Goal: Task Accomplishment & Management: Manage account settings

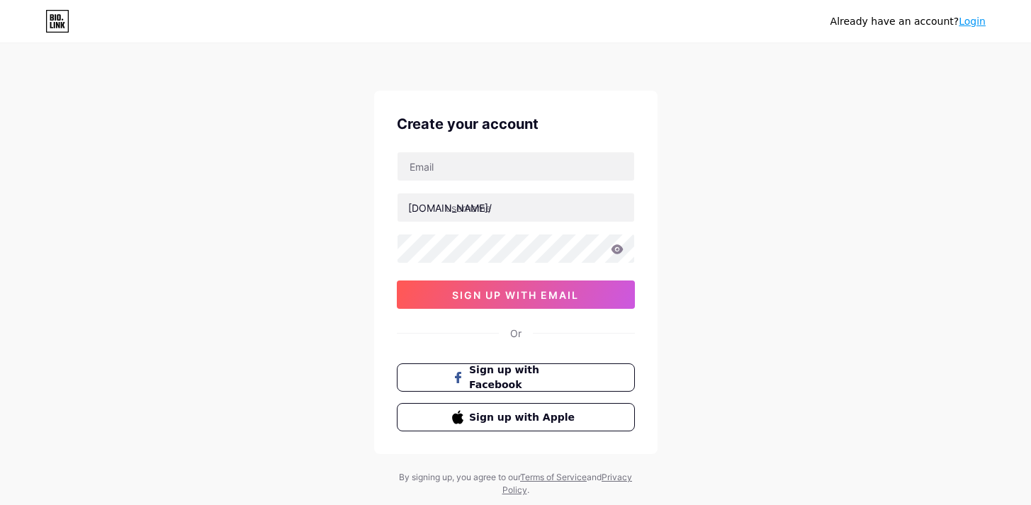
click at [477, 162] on input "text" at bounding box center [515, 166] width 237 height 28
type input "[EMAIL_ADDRESS][DOMAIN_NAME]"
click at [482, 211] on input "text" at bounding box center [515, 207] width 237 height 28
paste input "londonshutterandshopfront"
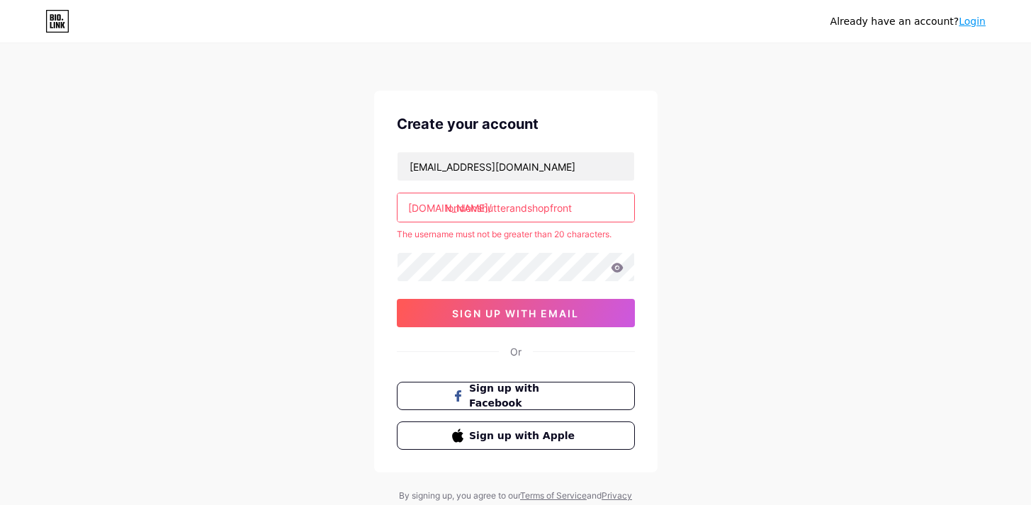
drag, startPoint x: 515, startPoint y: 206, endPoint x: 682, endPoint y: 205, distance: 167.2
click at [682, 205] on div "Already have an account? Login Create your account [EMAIL_ADDRESS][DOMAIN_NAME]…" at bounding box center [515, 280] width 1031 height 560
click at [764, 193] on div "Already have an account? Login Create your account [EMAIL_ADDRESS][DOMAIN_NAME]…" at bounding box center [515, 280] width 1031 height 560
type input "[DEMOGRAPHIC_DATA]"
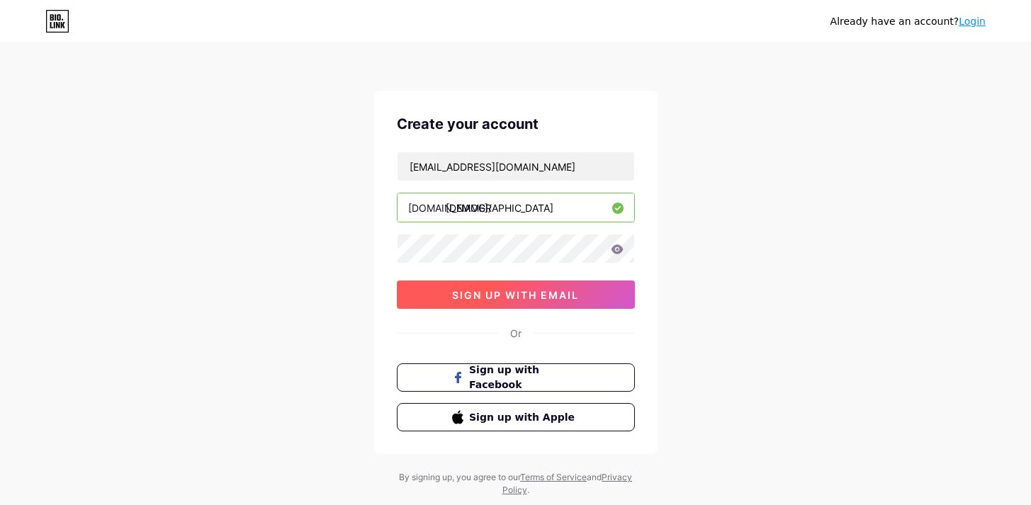
click at [529, 297] on span "sign up with email" at bounding box center [515, 295] width 127 height 12
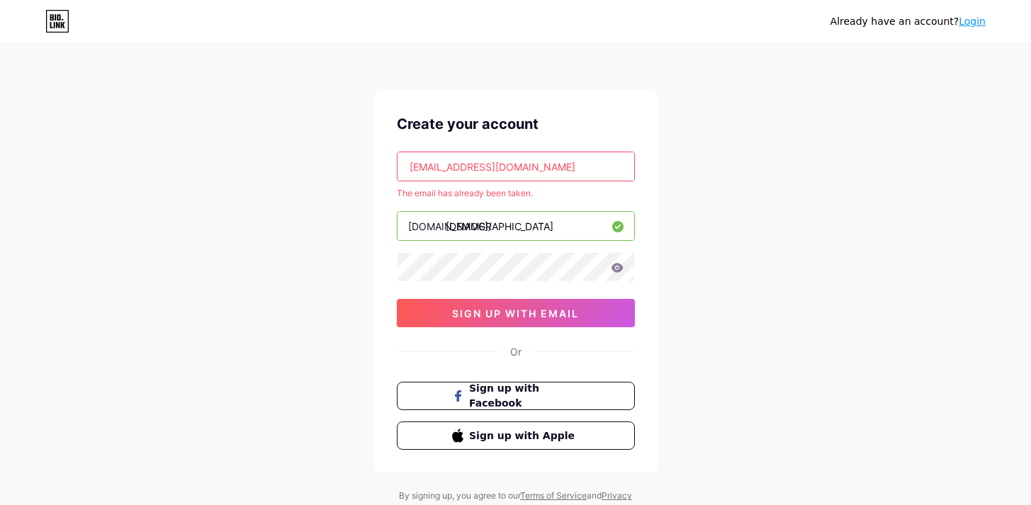
click at [981, 26] on link "Login" at bounding box center [972, 21] width 27 height 11
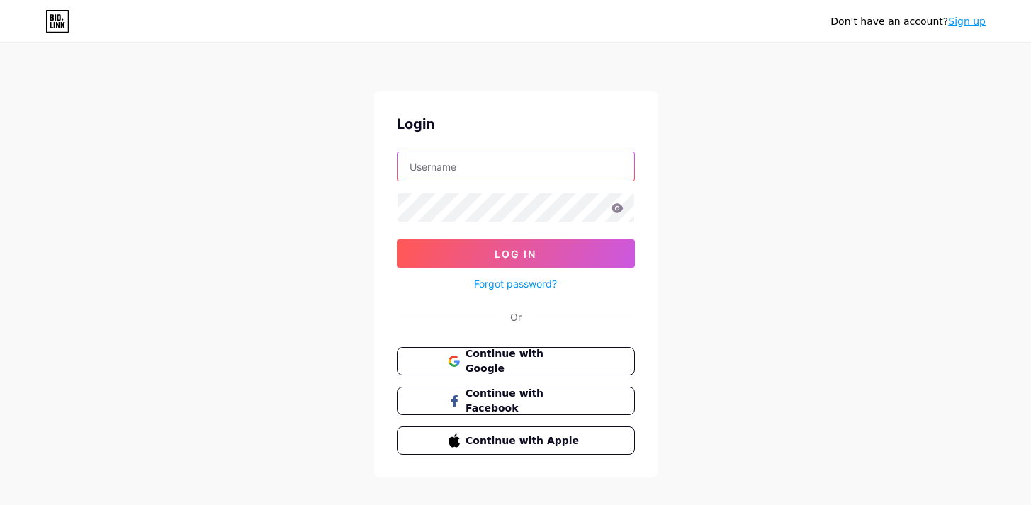
click at [475, 157] on input "text" at bounding box center [515, 166] width 237 height 28
paste input "London Shutte"
type input "LondonShutter"
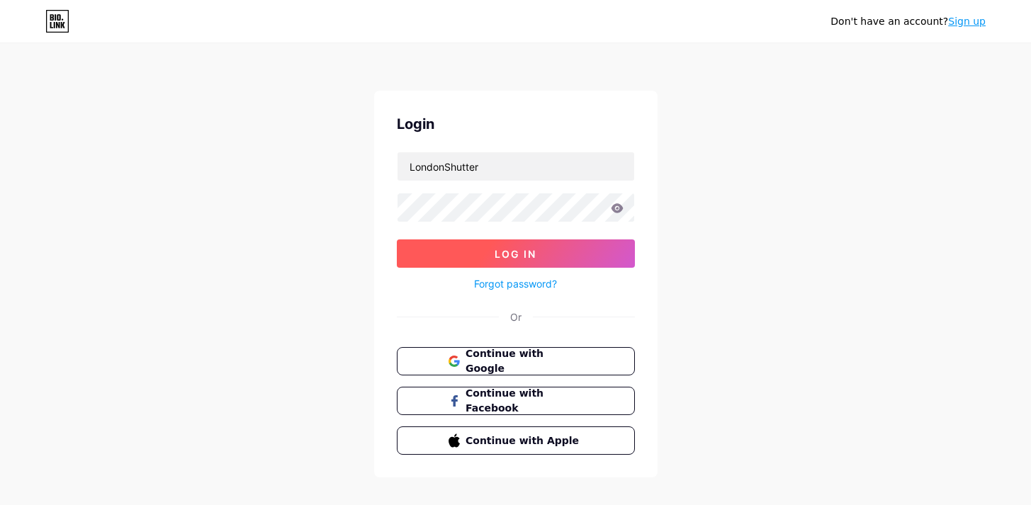
click at [488, 242] on button "Log In" at bounding box center [516, 253] width 238 height 28
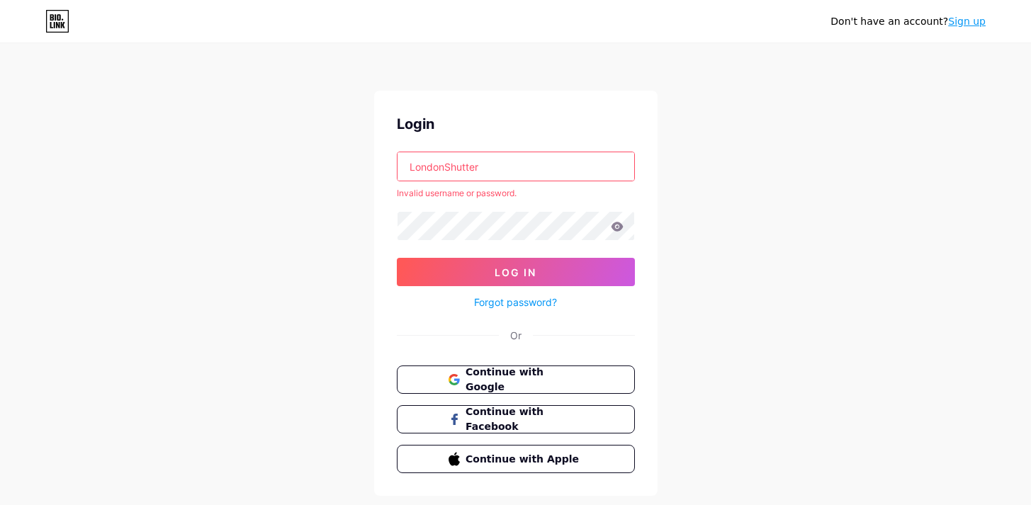
click at [545, 305] on link "Forgot password?" at bounding box center [515, 302] width 83 height 15
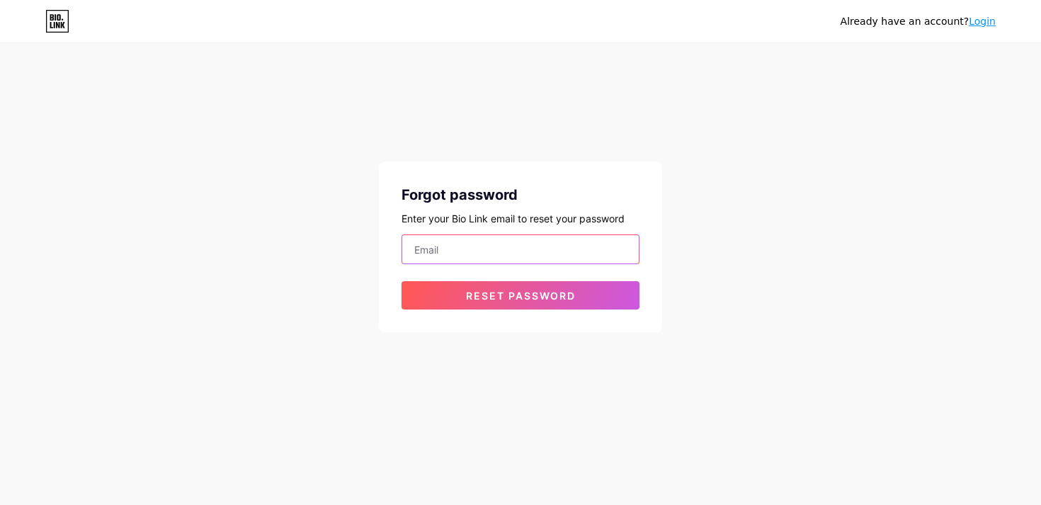
click at [538, 256] on input "email" at bounding box center [520, 249] width 237 height 28
type input "[EMAIL_ADDRESS][DOMAIN_NAME]"
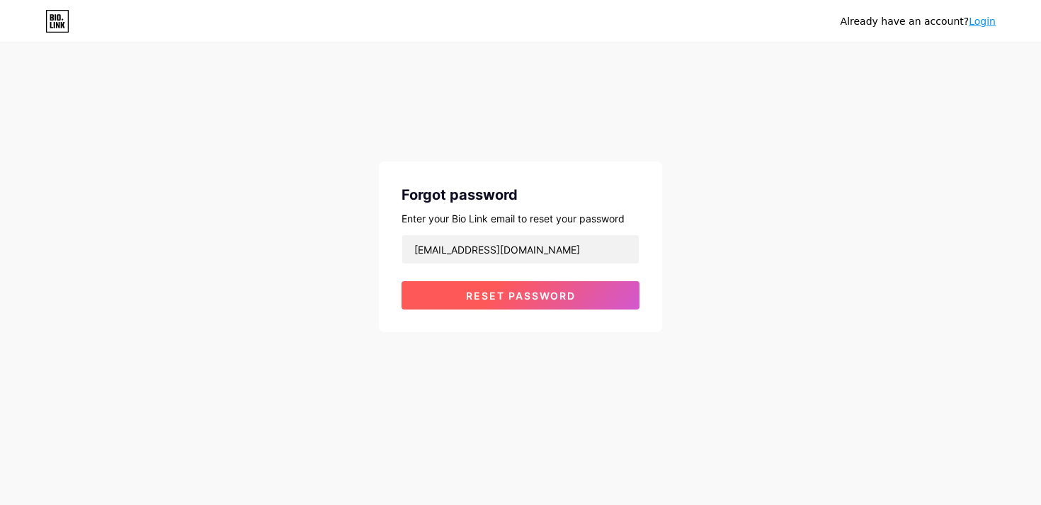
click at [520, 301] on span "Reset password" at bounding box center [521, 296] width 110 height 12
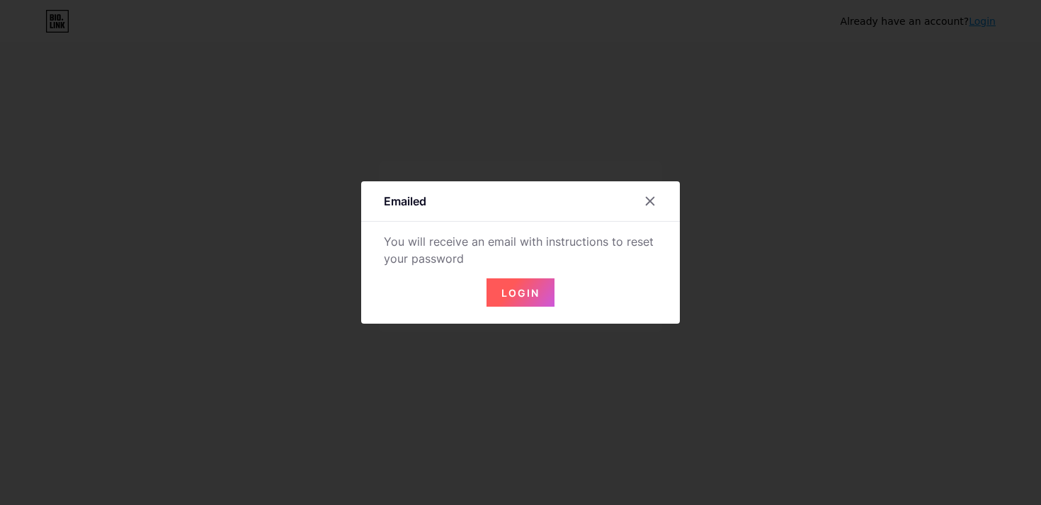
click at [519, 301] on button "Login" at bounding box center [521, 292] width 68 height 28
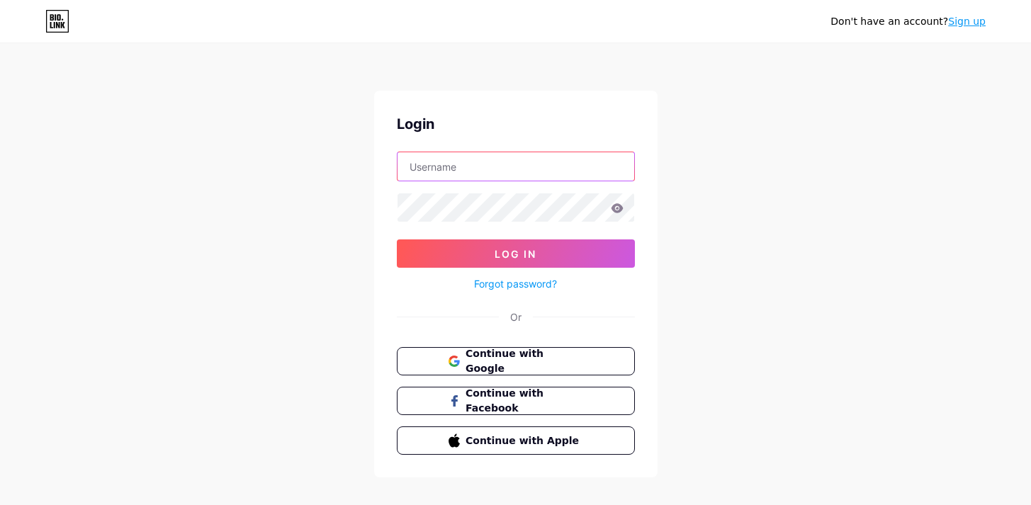
click at [504, 174] on input "text" at bounding box center [515, 166] width 237 height 28
type input "[EMAIL_ADDRESS][DOMAIN_NAME]"
click at [450, 227] on form "[EMAIL_ADDRESS][DOMAIN_NAME] Log In Forgot password?" at bounding box center [516, 222] width 238 height 141
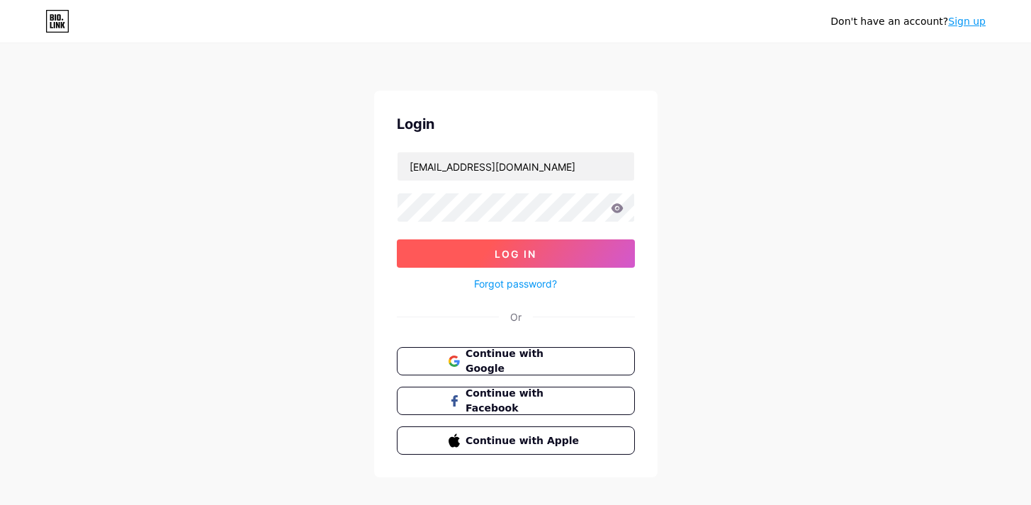
click at [499, 253] on span "Log In" at bounding box center [516, 254] width 42 height 12
